Goal: Task Accomplishment & Management: Manage account settings

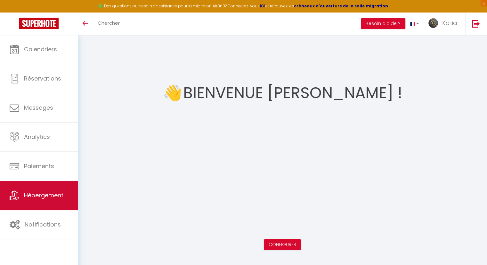
click at [62, 200] on link "Hébergement" at bounding box center [39, 195] width 78 height 29
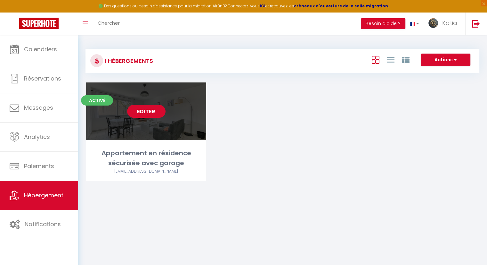
click at [140, 110] on link "Editer" at bounding box center [146, 111] width 38 height 13
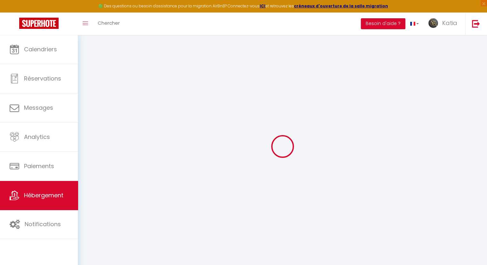
select select "+ 45 %"
select select "+ 3 %"
select select "7640-644982666009564840"
type input "Appartement en résidence sécurisée avec garage"
type input "Katia"
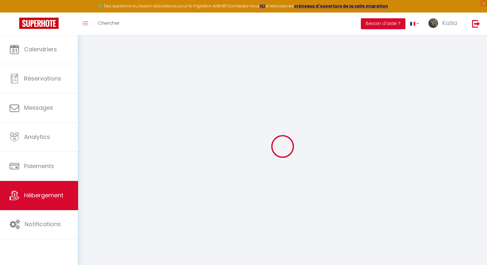
type input "Jolivert"
type input "[STREET_ADDRESS]"
type input "40200"
type input "Sainte Eulalie en Born"
select select "4"
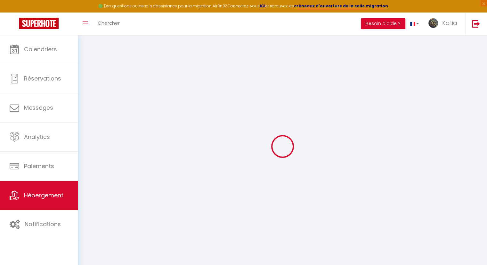
select select "2"
type input "80"
type input "60"
type input "1.65"
type input "499"
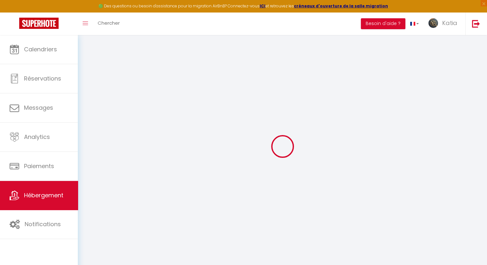
type input "10"
select select
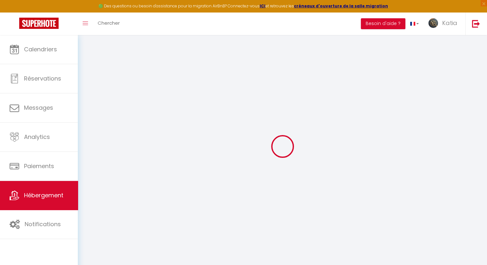
select select
type input "[STREET_ADDRESS][PERSON_NAME]"
type input "69003"
type input "[GEOGRAPHIC_DATA]"
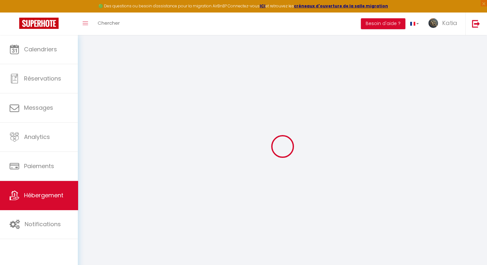
type input "[EMAIL_ADDRESS][DOMAIN_NAME]"
select select "13039"
checkbox input "true"
checkbox input "false"
checkbox input "true"
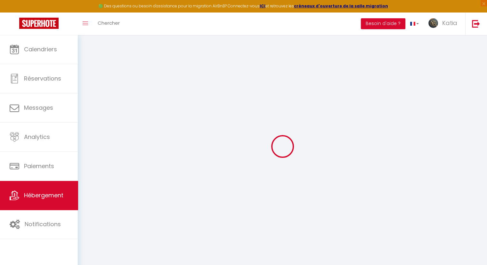
checkbox input "false"
select select "42024"
type input "0"
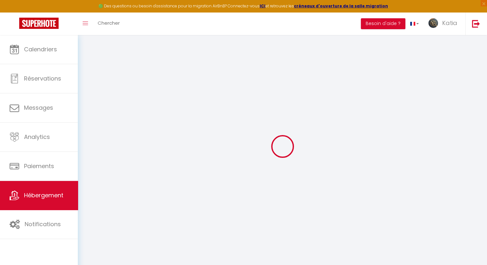
type input "0"
select select
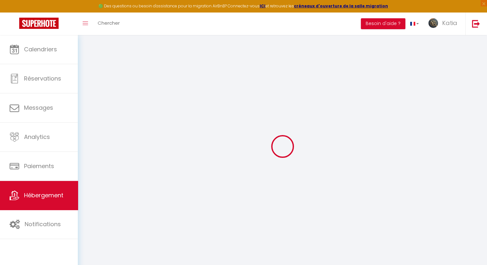
select select
checkbox input "true"
checkbox input "false"
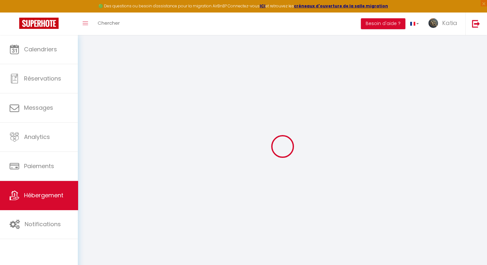
checkbox input "true"
checkbox input "false"
select select
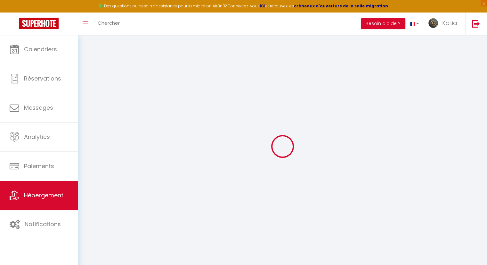
select select
checkbox input "true"
checkbox input "false"
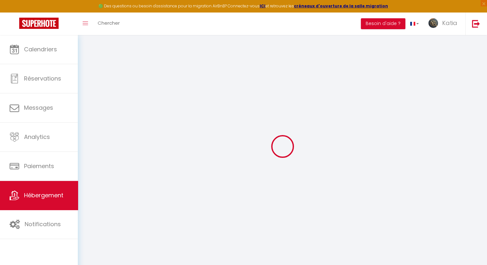
checkbox input "true"
checkbox input "false"
select select "15:00"
select select "23:45"
select select "11:00"
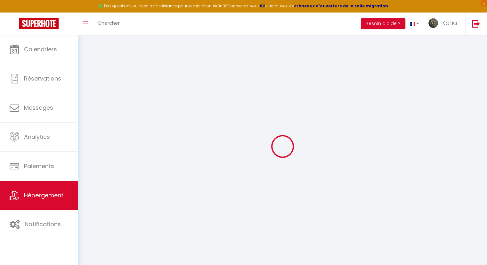
select select "30"
select select "120"
select select "11:00"
checkbox input "true"
checkbox input "false"
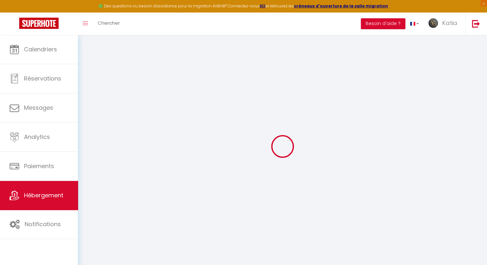
checkbox input "true"
checkbox input "false"
checkbox input "true"
checkbox input "false"
checkbox input "true"
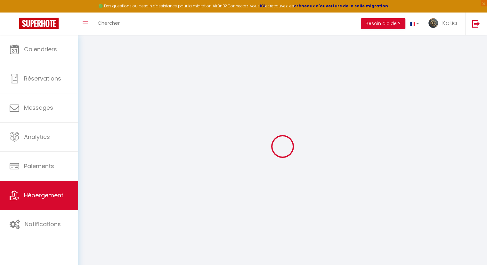
checkbox input "false"
select select "365"
select select "EUR"
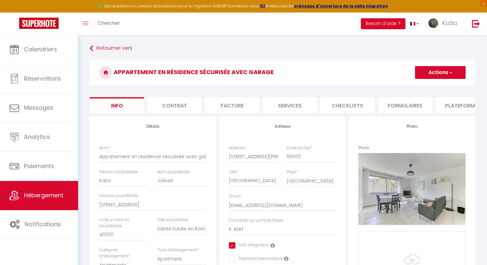
click at [465, 106] on li "Plateformes" at bounding box center [463, 105] width 54 height 16
select select
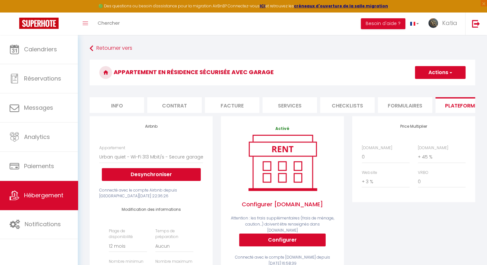
click at [410, 105] on li "Formulaires" at bounding box center [405, 105] width 54 height 16
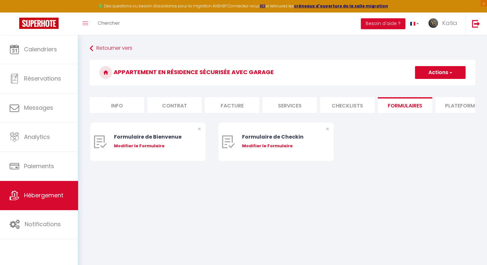
click at [290, 105] on li "Services" at bounding box center [290, 105] width 54 height 16
select select
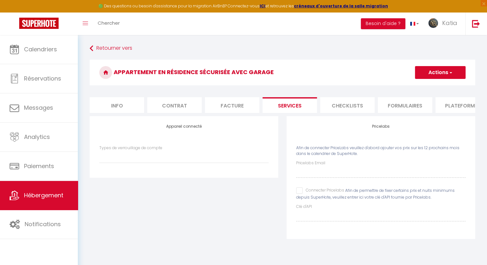
click at [177, 108] on li "Contrat" at bounding box center [174, 105] width 54 height 16
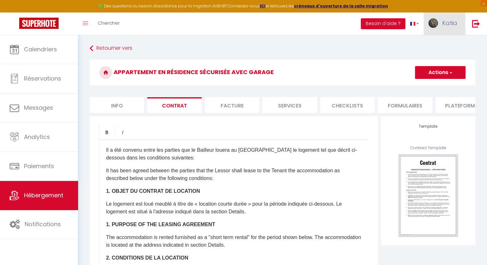
click at [445, 24] on span "Katia" at bounding box center [449, 23] width 15 height 8
click at [444, 44] on link "Paramètres" at bounding box center [439, 44] width 47 height 11
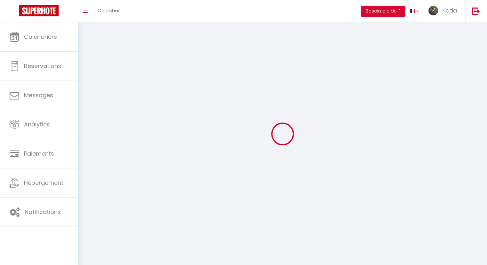
type input "Katia"
type input "Jolivert"
type input "0646472941"
type input "[STREET_ADDRESS][PERSON_NAME]"
type input "69003"
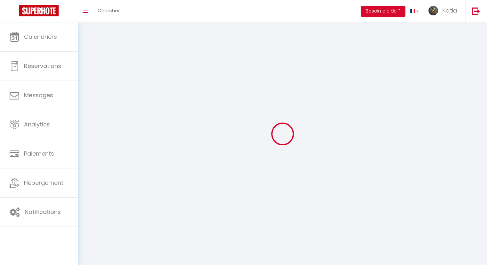
type input "[GEOGRAPHIC_DATA]"
type input "VI3hwX38fPblN3kSk4ZWgQ87h"
type input "OaZSrDRK9HQ2R2M61KvS7kZsu"
select select "28"
select select "fr"
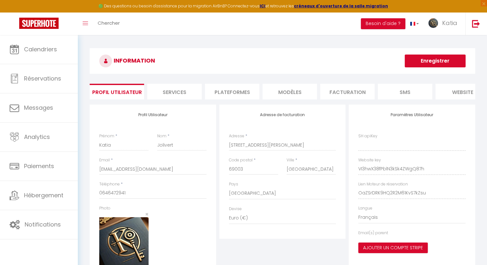
type input "VI3hwX38fPblN3kSk4ZWgQ87h"
type input "OaZSrDRK9HQ2R2M61KvS7kZsu"
type input "[URL][DOMAIN_NAME]"
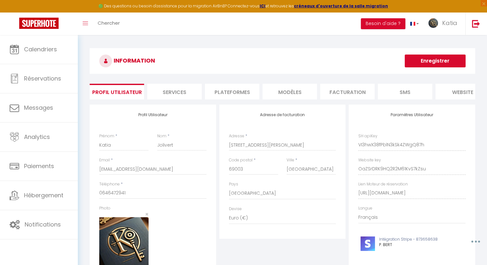
click at [238, 90] on li "Plateformes" at bounding box center [232, 92] width 54 height 16
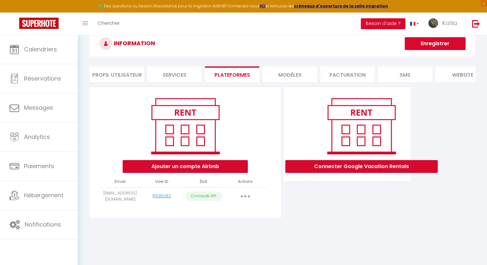
scroll to position [32, 0]
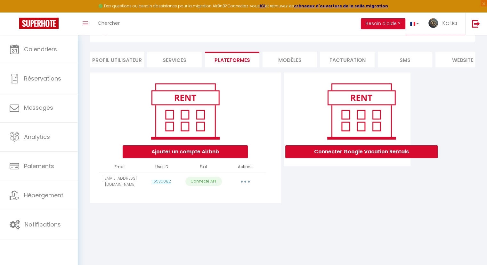
click at [284, 60] on li "MODÈLES" at bounding box center [290, 60] width 54 height 16
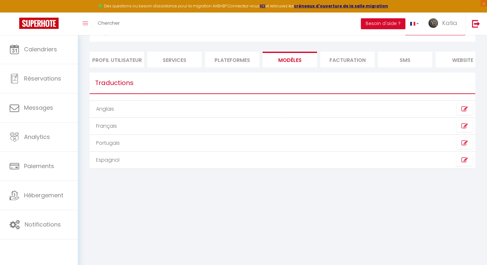
click at [170, 61] on li "Services" at bounding box center [174, 60] width 54 height 16
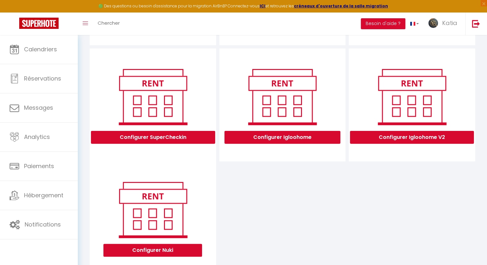
scroll to position [140, 0]
